Goal: Find specific page/section: Find specific page/section

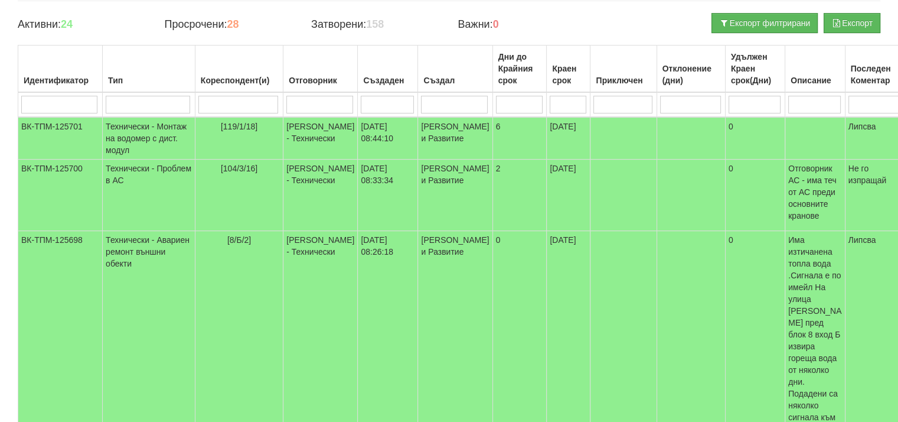
scroll to position [118, 0]
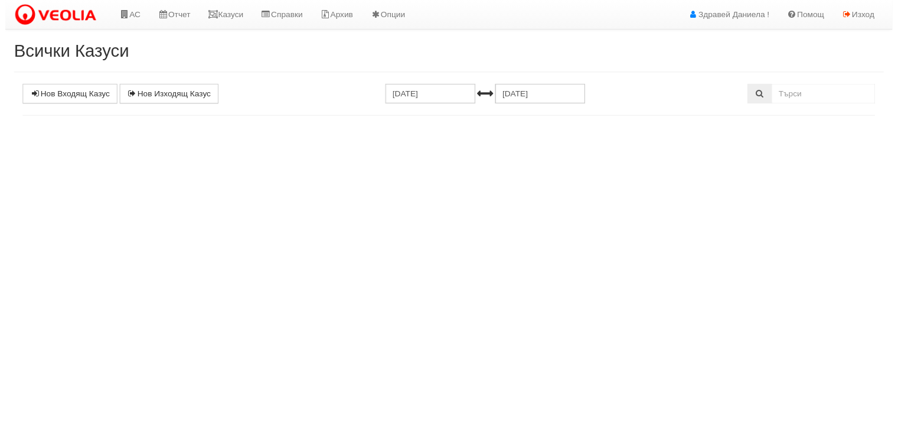
scroll to position [118, 0]
